Goal: Entertainment & Leisure: Consume media (video, audio)

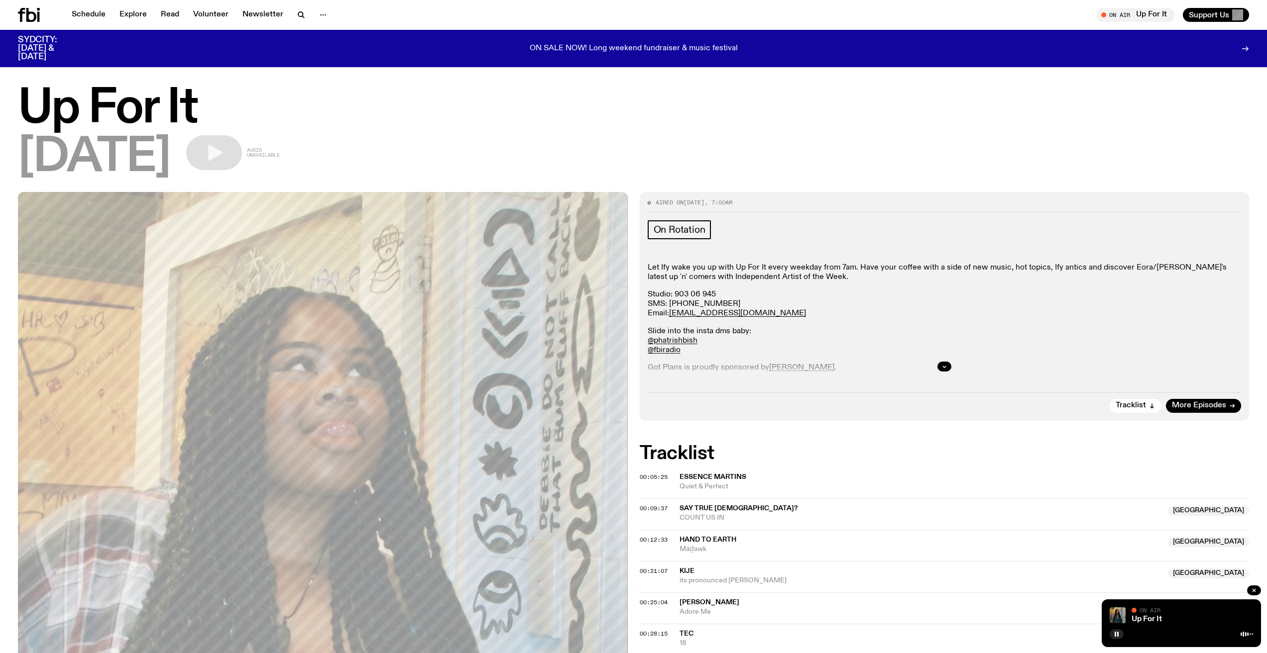
scroll to position [291, 0]
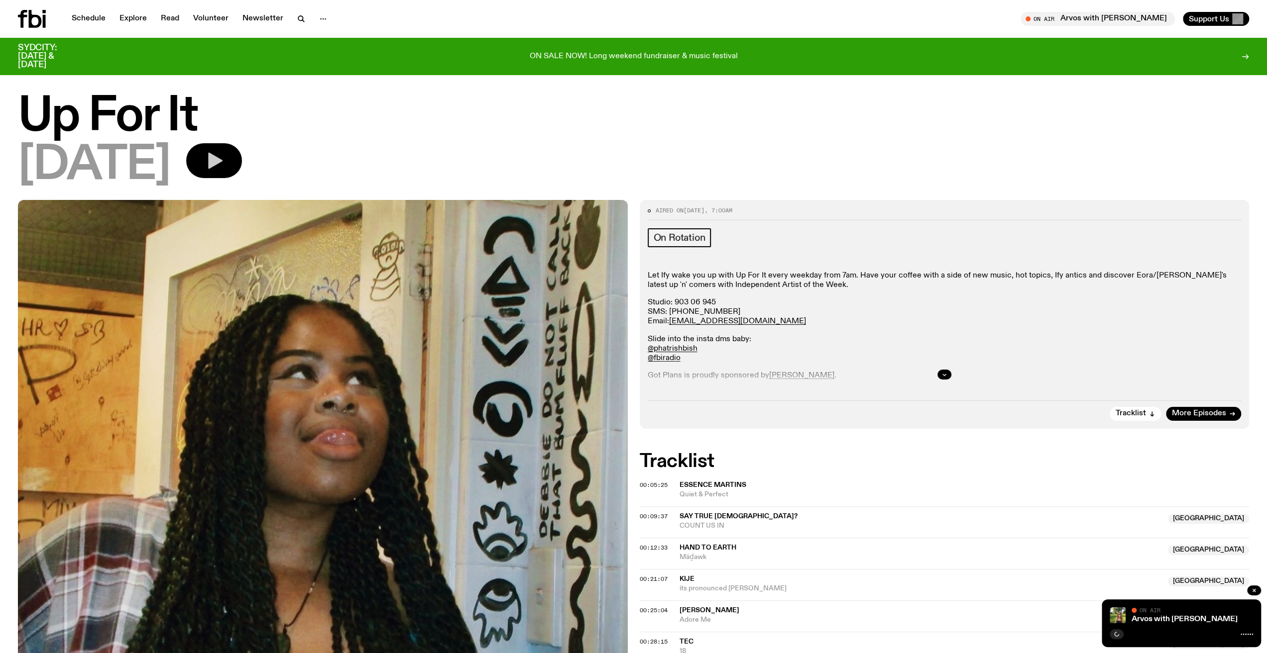
click at [226, 150] on button "button" at bounding box center [214, 160] width 56 height 35
click at [224, 151] on icon "button" at bounding box center [214, 161] width 20 height 20
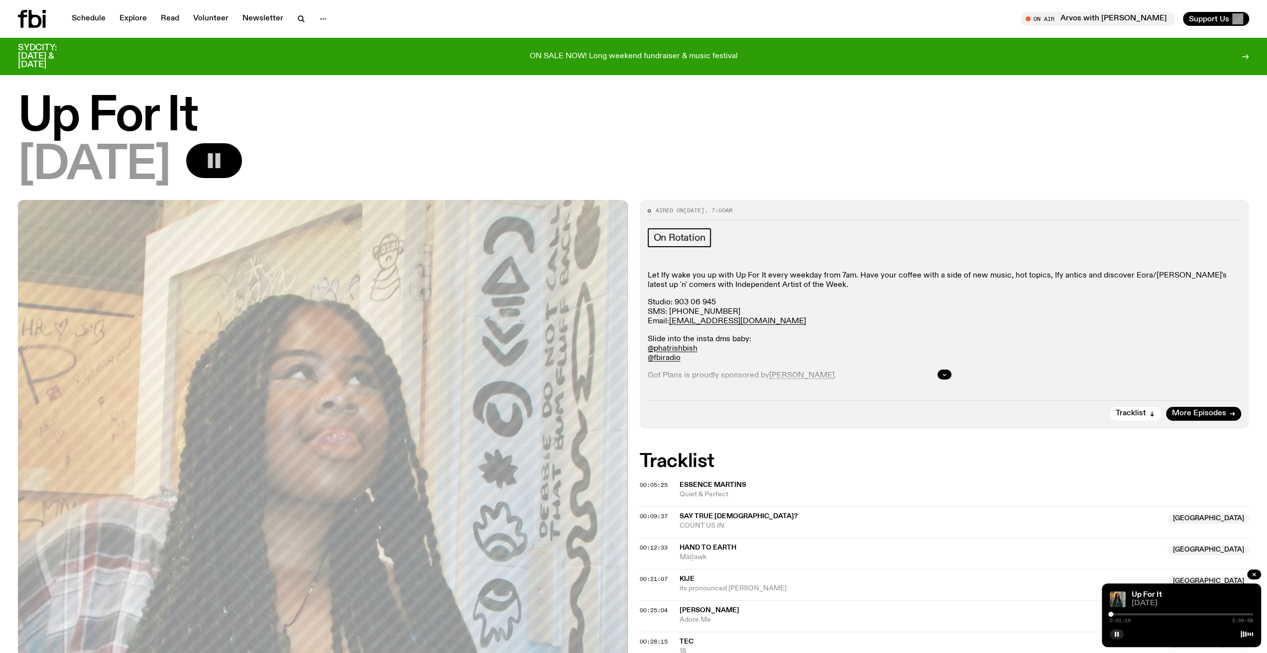
click at [1151, 602] on span "[DATE]" at bounding box center [1191, 603] width 121 height 7
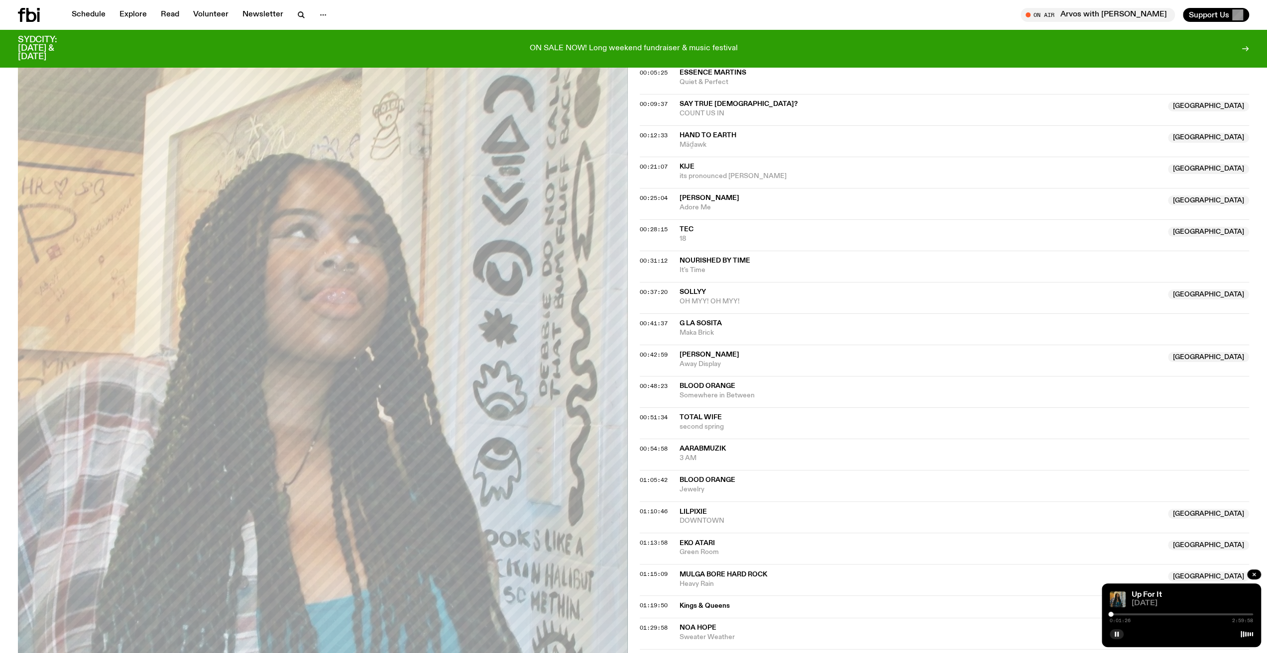
scroll to position [293, 0]
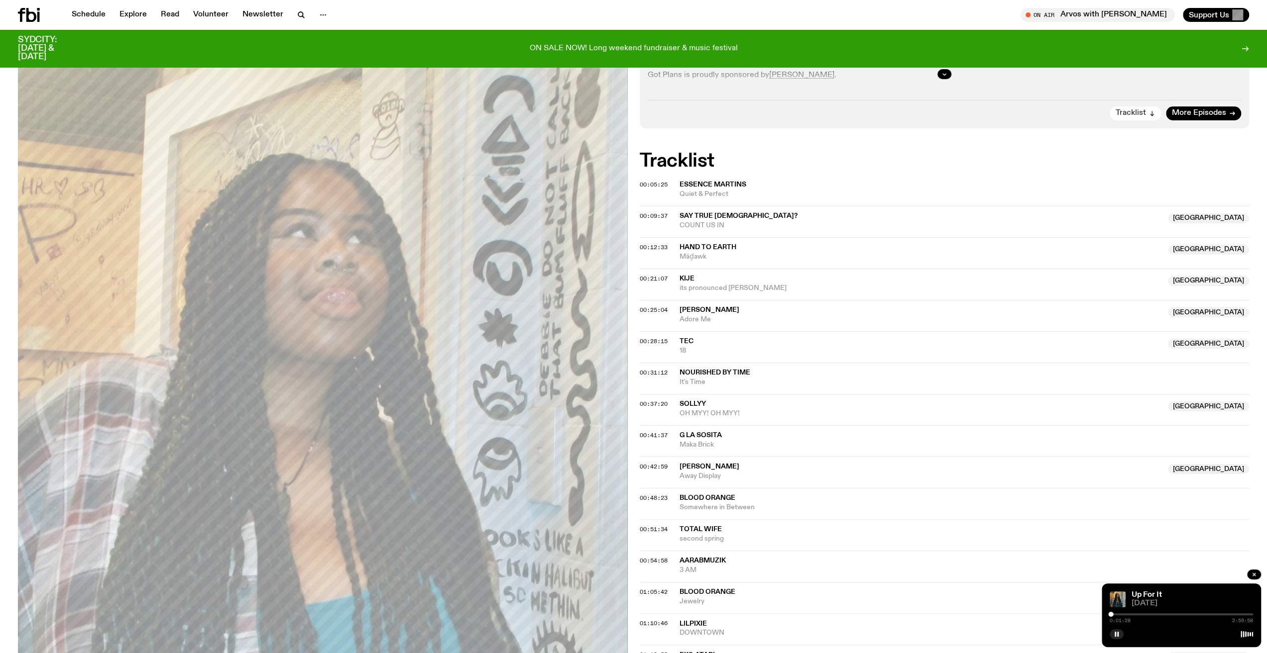
click at [1147, 111] on button "Tracklist" at bounding box center [1134, 114] width 51 height 14
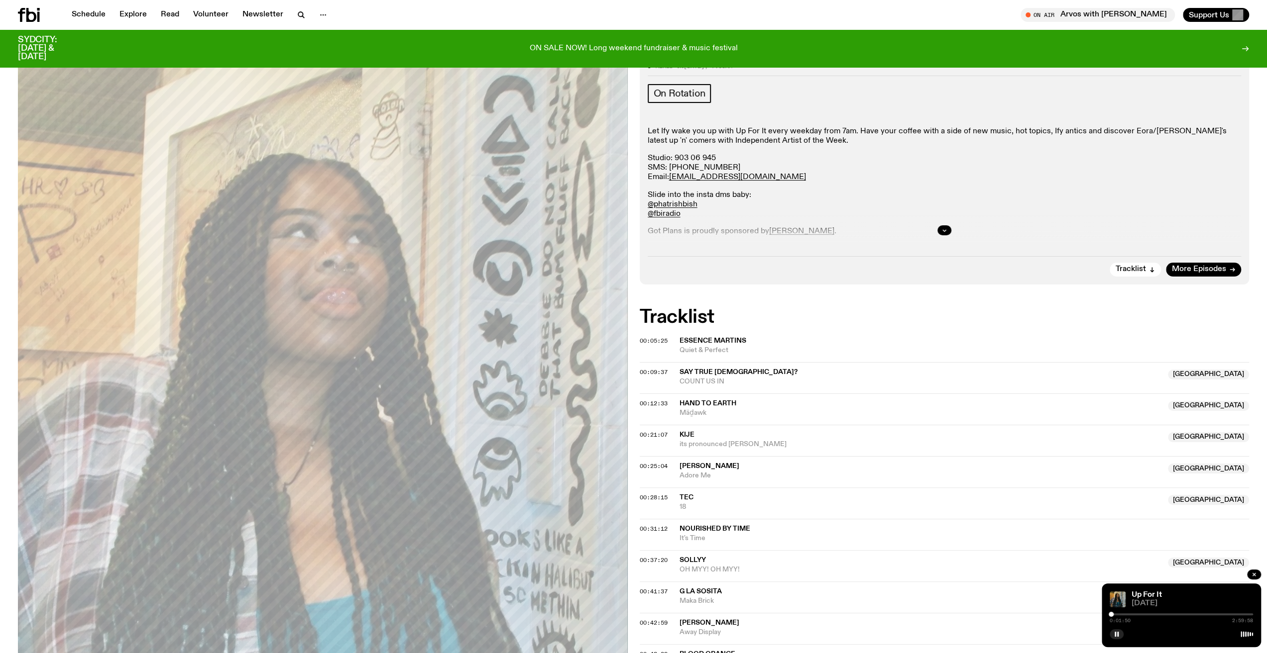
scroll to position [0, 0]
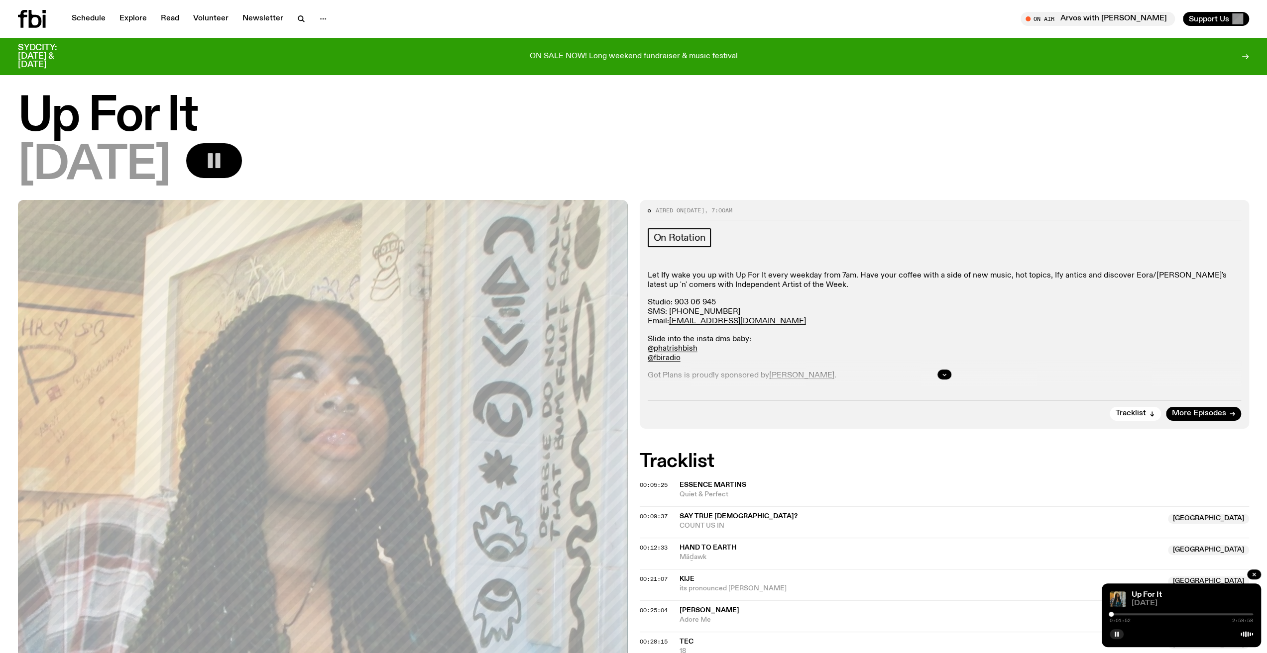
click at [701, 485] on span "Essence Martins" at bounding box center [712, 485] width 67 height 7
click at [220, 165] on rect "button" at bounding box center [218, 160] width 5 height 15
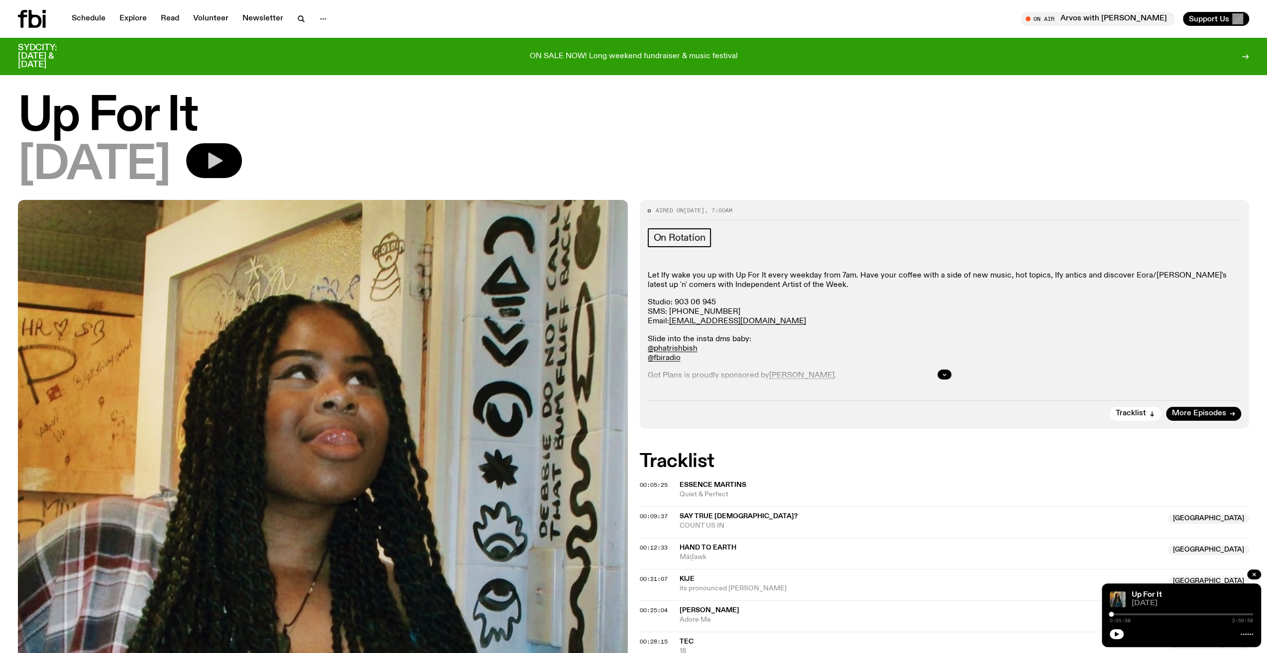
click at [218, 153] on button "button" at bounding box center [214, 160] width 56 height 35
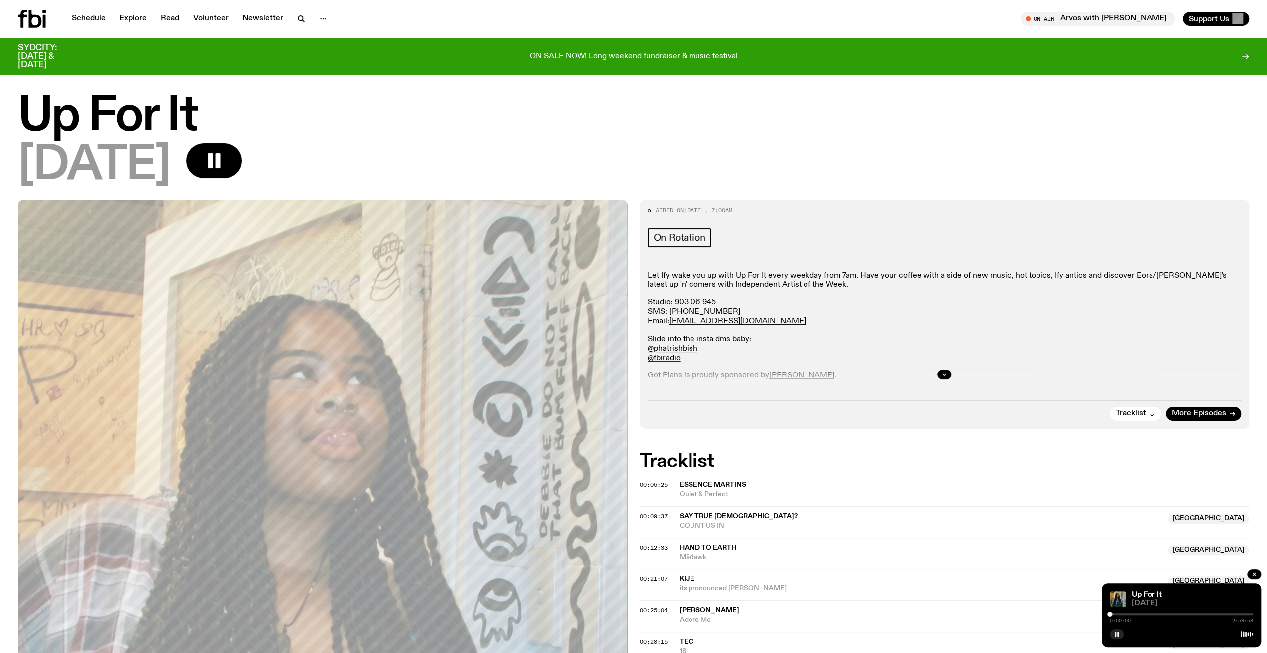
drag, startPoint x: 1111, startPoint y: 615, endPoint x: 1079, endPoint y: 615, distance: 32.4
click at [47, 22] on div at bounding box center [42, 19] width 48 height 18
click at [36, 22] on icon at bounding box center [32, 19] width 28 height 18
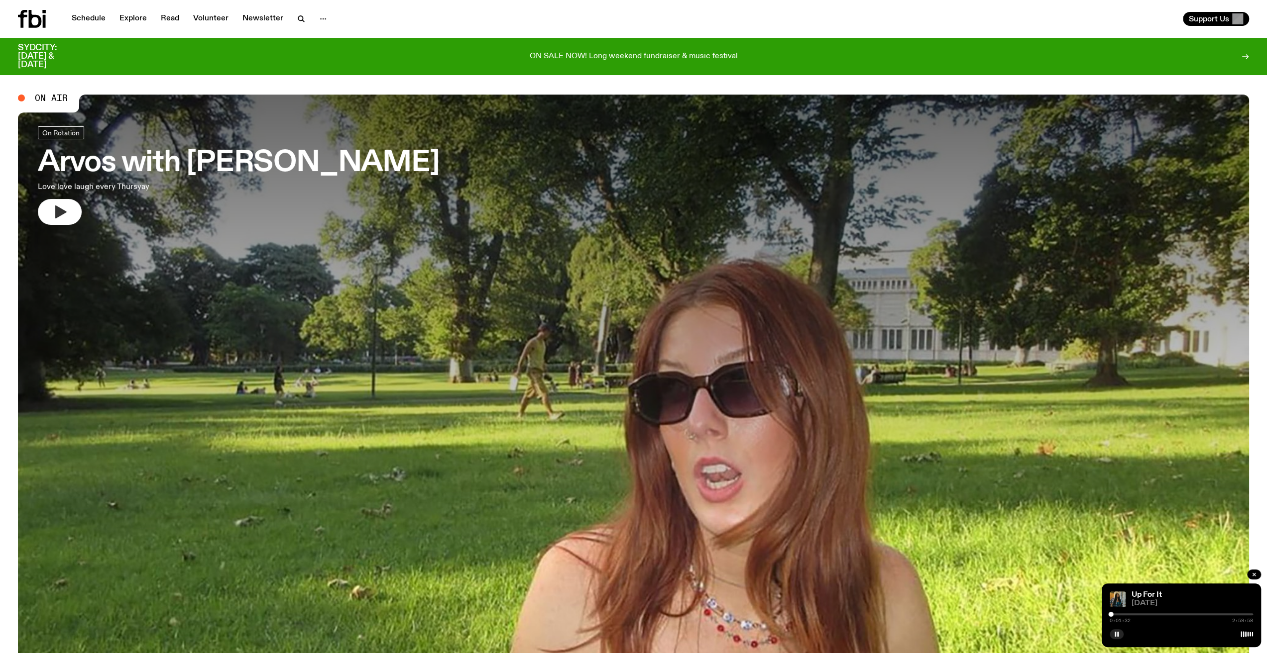
click at [68, 205] on button "button" at bounding box center [60, 212] width 44 height 26
